Goal: Navigation & Orientation: Find specific page/section

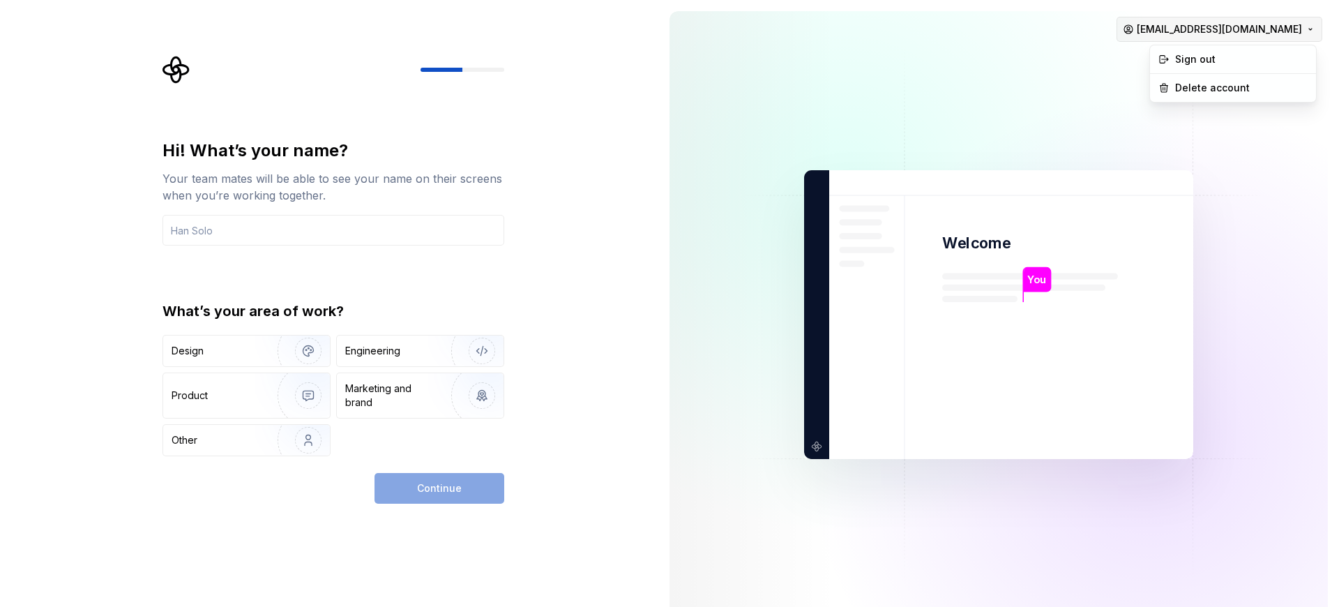
click at [1220, 33] on html "Hi! What’s your name? Your team mates will be able to see your name on their sc…" at bounding box center [669, 303] width 1339 height 607
click at [472, 73] on html "Hi! What’s your name? Your team mates will be able to see your name on their sc…" at bounding box center [669, 303] width 1339 height 607
click at [185, 91] on div "Hi! What’s your name? Your team mates will be able to see your name on their sc…" at bounding box center [337, 280] width 367 height 448
click at [181, 77] on icon "Supernova Logo" at bounding box center [176, 70] width 27 height 27
click at [292, 63] on div at bounding box center [334, 70] width 342 height 28
